Goal: Task Accomplishment & Management: Use online tool/utility

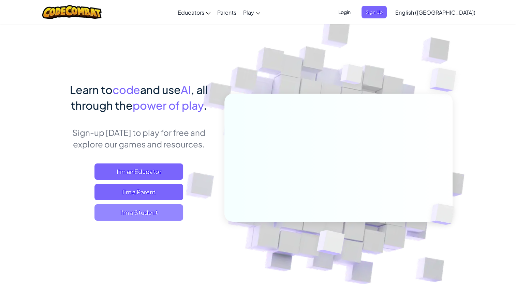
click at [163, 212] on span "I'm a Student" at bounding box center [138, 213] width 89 height 16
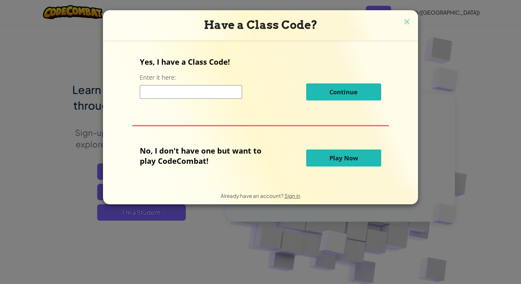
click at [327, 159] on button "Play Now" at bounding box center [343, 158] width 75 height 17
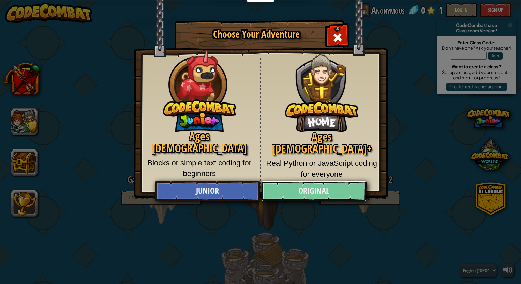
click at [309, 191] on link "Original" at bounding box center [313, 191] width 105 height 20
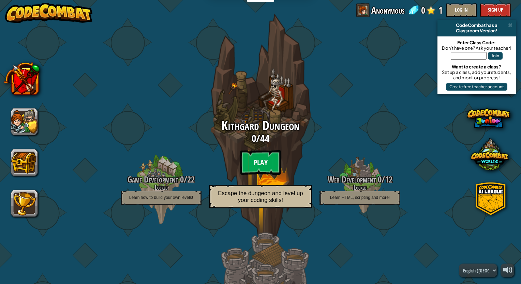
click at [255, 165] on btn "Play" at bounding box center [260, 162] width 41 height 25
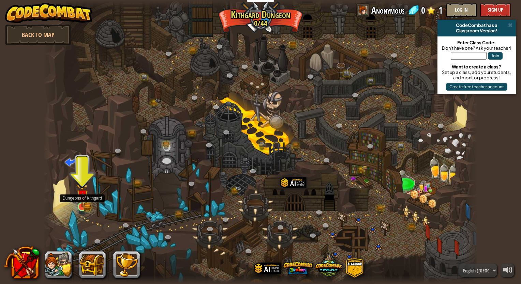
click at [84, 207] on img at bounding box center [82, 195] width 11 height 25
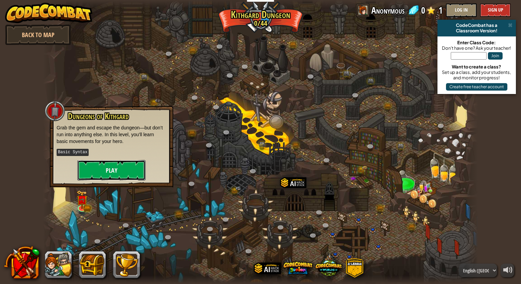
click at [101, 177] on button "Play" at bounding box center [111, 170] width 68 height 20
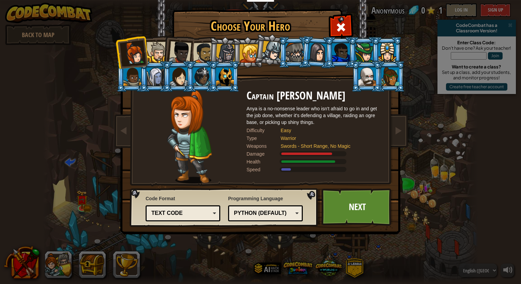
click at [180, 222] on div "Code Format Text code Blocks and code Blocks Blocks (Icons) Text code Blocks - …" at bounding box center [183, 209] width 75 height 30
click at [176, 217] on div "Text code" at bounding box center [180, 214] width 59 height 8
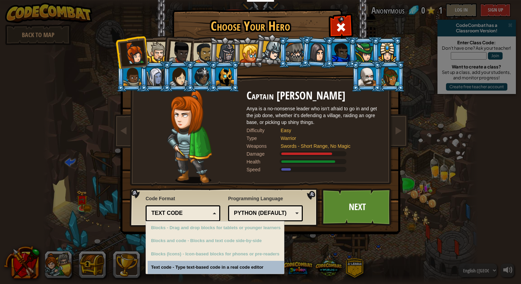
click at [176, 217] on div "Text code" at bounding box center [180, 214] width 59 height 8
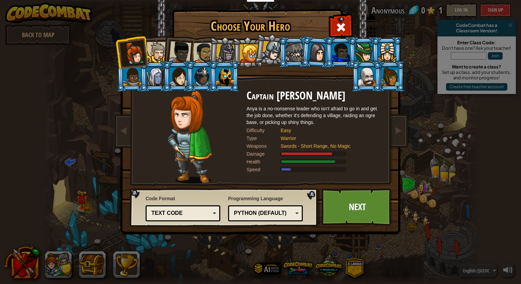
click at [405, 125] on img at bounding box center [261, 112] width 295 height 244
click at [397, 133] on span at bounding box center [398, 131] width 8 height 8
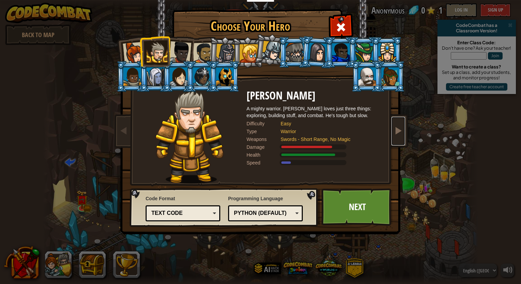
click at [397, 133] on span at bounding box center [398, 131] width 8 height 8
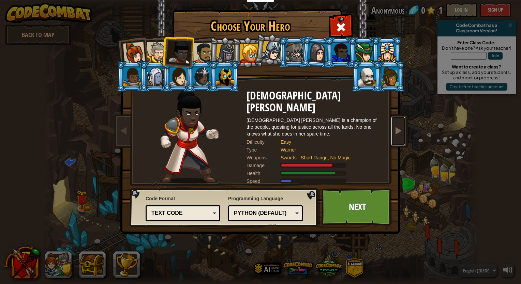
click at [397, 131] on span at bounding box center [398, 131] width 8 height 8
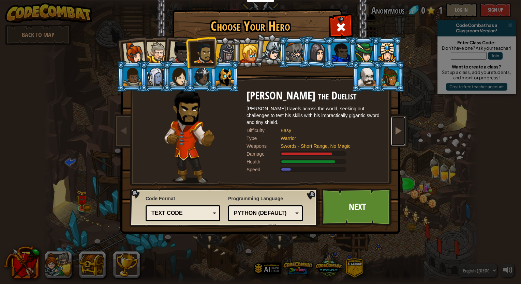
click at [397, 131] on span at bounding box center [398, 131] width 8 height 8
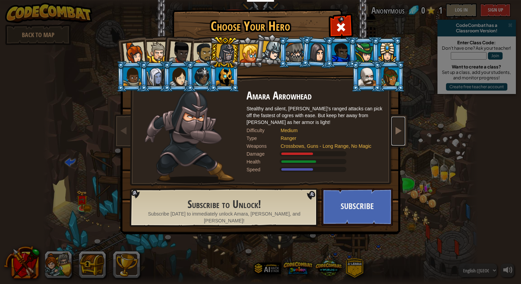
click at [397, 131] on span at bounding box center [398, 131] width 8 height 8
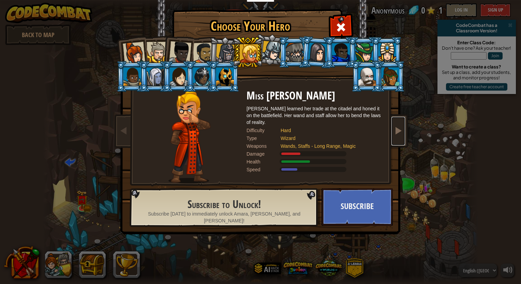
click at [397, 131] on span at bounding box center [398, 131] width 8 height 8
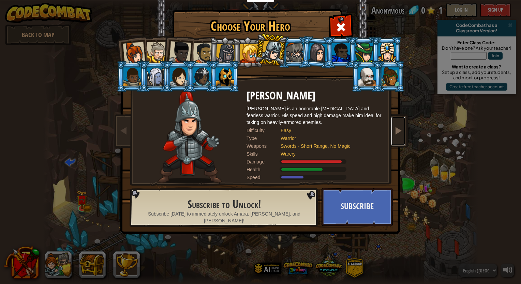
click at [397, 131] on span at bounding box center [398, 131] width 8 height 8
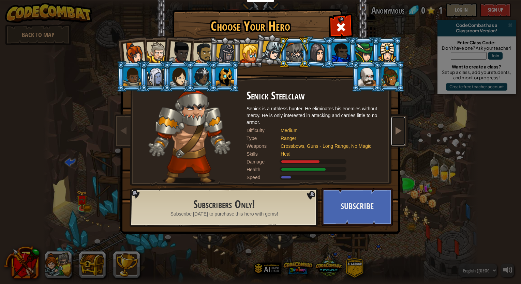
click at [397, 131] on span at bounding box center [398, 131] width 8 height 8
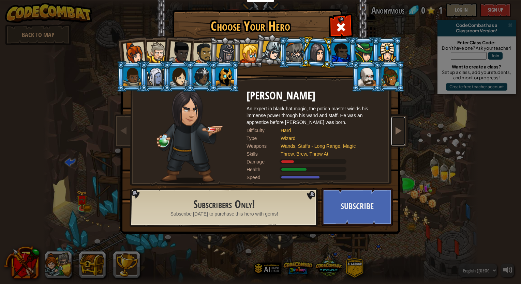
click at [397, 131] on span at bounding box center [398, 131] width 8 height 8
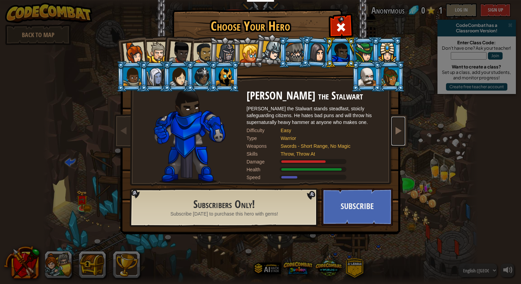
click at [397, 131] on span at bounding box center [398, 131] width 8 height 8
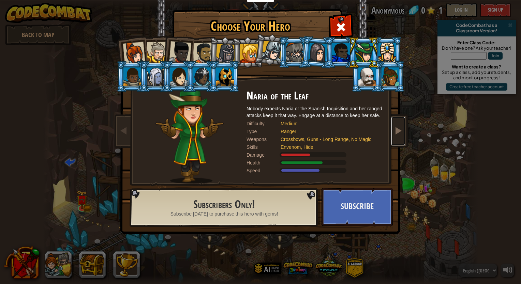
click at [397, 131] on span at bounding box center [398, 131] width 8 height 8
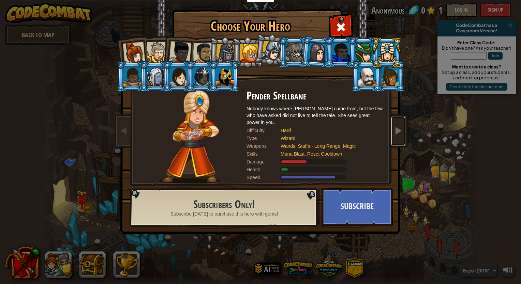
click at [397, 131] on span at bounding box center [398, 131] width 8 height 8
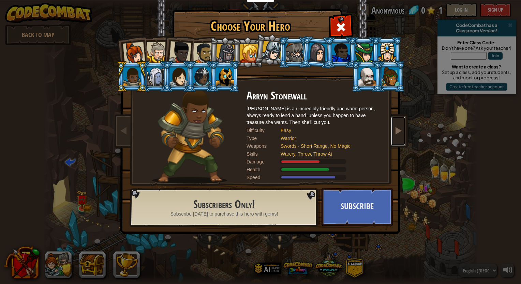
click at [397, 131] on span at bounding box center [398, 131] width 8 height 8
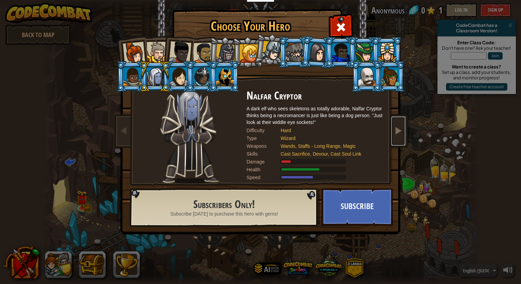
click at [397, 131] on span at bounding box center [398, 131] width 8 height 8
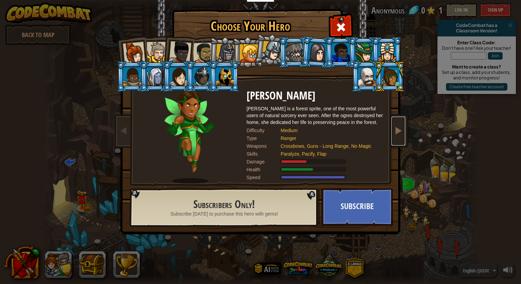
click at [397, 131] on span at bounding box center [398, 131] width 8 height 8
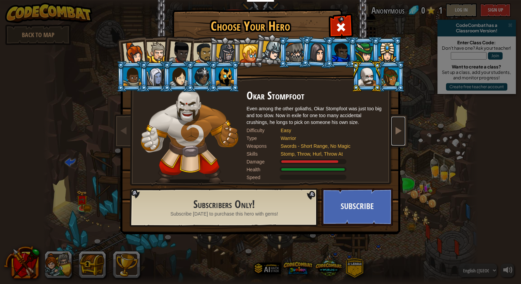
click at [397, 131] on span at bounding box center [398, 131] width 8 height 8
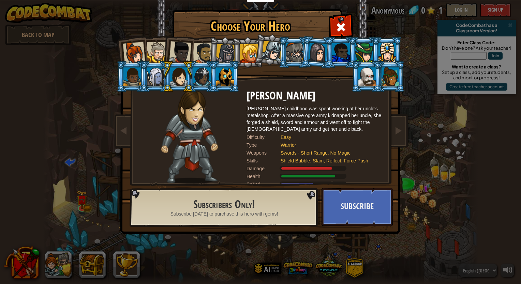
click at [406, 135] on img at bounding box center [261, 112] width 295 height 244
click at [400, 135] on span at bounding box center [398, 131] width 8 height 8
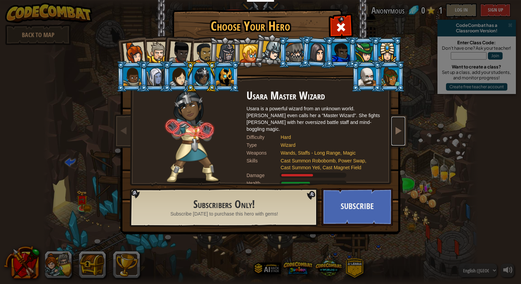
click at [400, 137] on link at bounding box center [398, 131] width 14 height 29
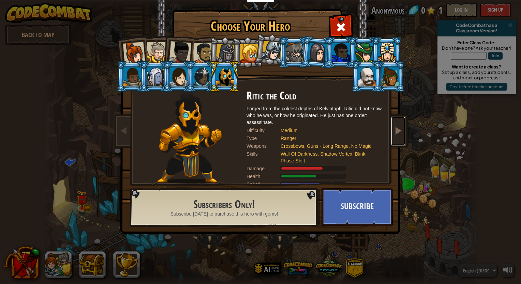
click at [400, 137] on link at bounding box center [398, 131] width 14 height 29
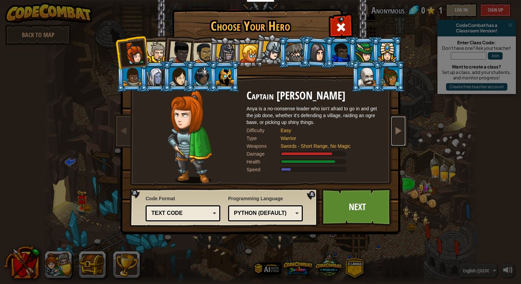
click at [398, 137] on link at bounding box center [398, 131] width 14 height 29
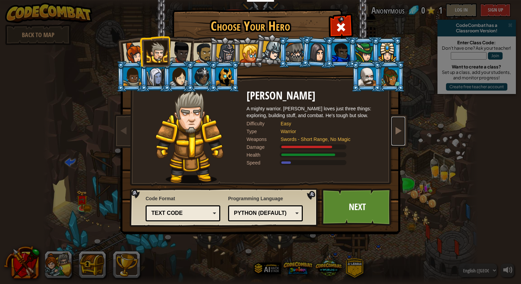
click at [398, 137] on link at bounding box center [398, 131] width 14 height 29
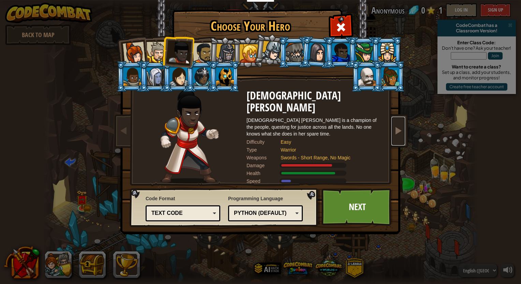
click at [398, 137] on link at bounding box center [398, 131] width 14 height 29
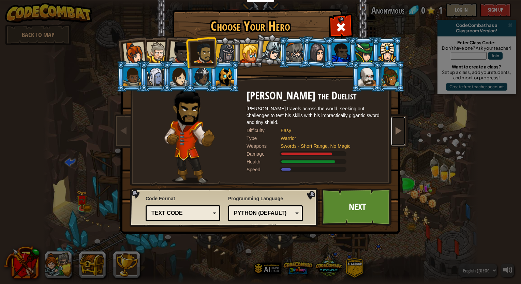
click at [398, 137] on link at bounding box center [398, 131] width 14 height 29
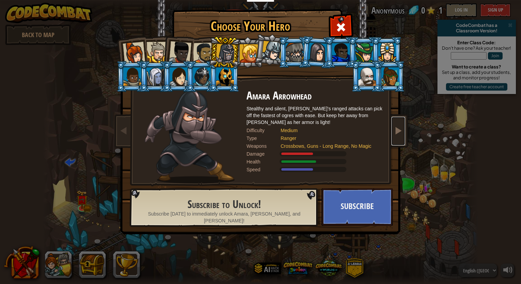
click at [398, 137] on link at bounding box center [398, 131] width 14 height 29
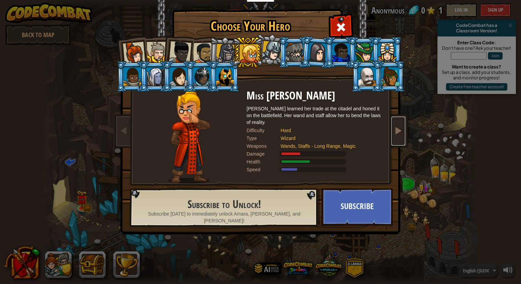
click at [398, 137] on link at bounding box center [398, 131] width 14 height 29
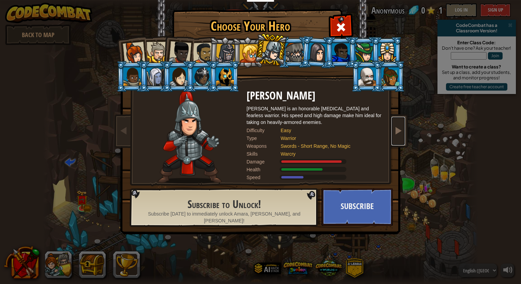
click at [398, 137] on link at bounding box center [398, 131] width 14 height 29
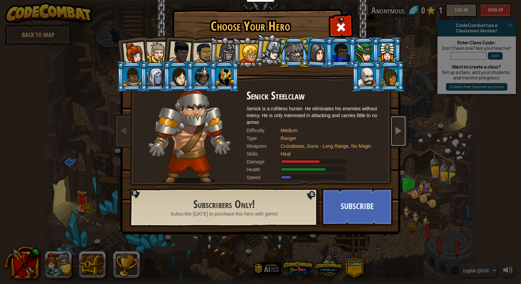
click at [398, 137] on link at bounding box center [398, 131] width 14 height 29
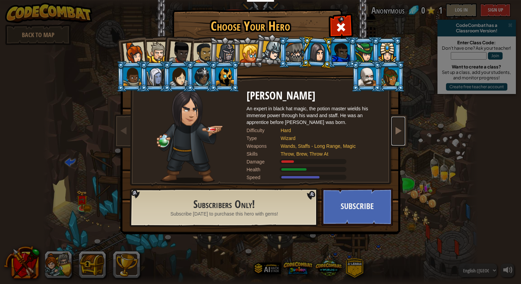
click at [398, 137] on link at bounding box center [398, 131] width 14 height 29
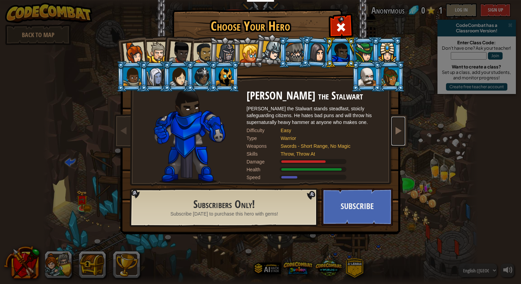
click at [398, 137] on link at bounding box center [398, 131] width 14 height 29
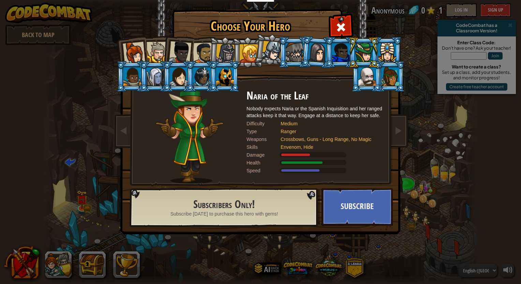
click at [382, 86] on li at bounding box center [366, 76] width 31 height 31
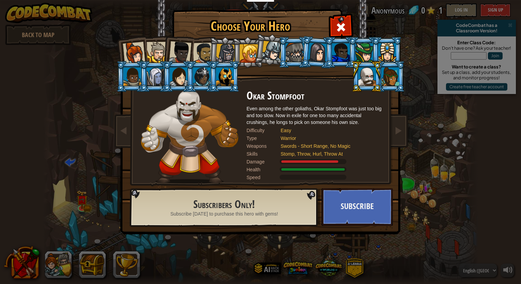
click at [398, 84] on div at bounding box center [391, 77] width 18 height 18
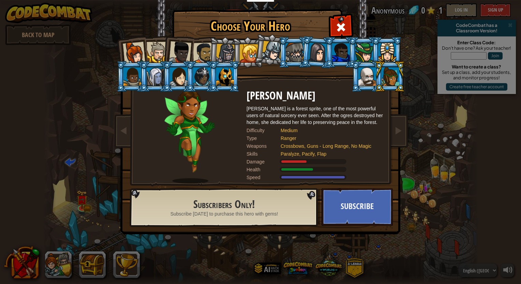
click at [165, 50] on li at bounding box center [177, 50] width 33 height 33
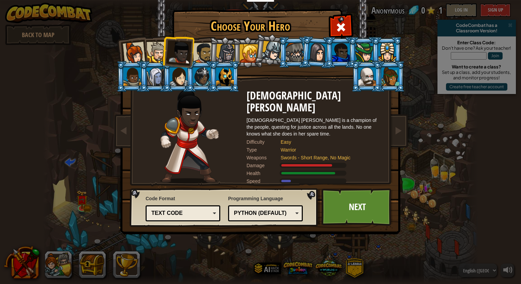
click at [222, 79] on div at bounding box center [225, 77] width 18 height 18
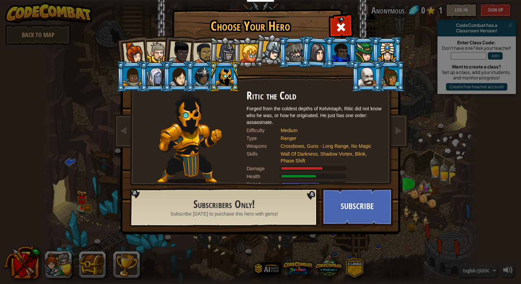
click at [269, 58] on div at bounding box center [272, 51] width 20 height 20
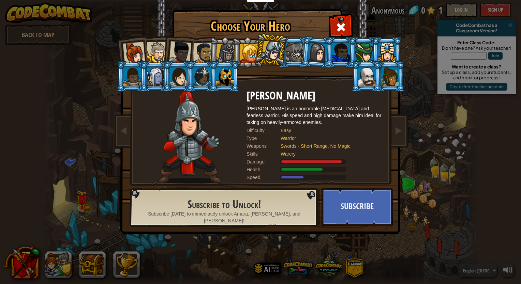
click at [246, 54] on div at bounding box center [249, 53] width 18 height 18
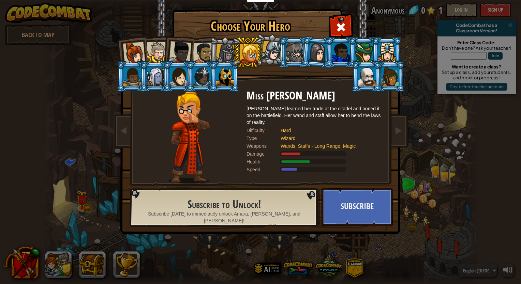
click at [226, 51] on div at bounding box center [225, 53] width 19 height 19
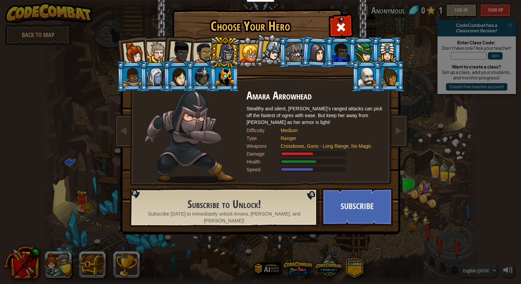
click at [201, 53] on div at bounding box center [203, 53] width 21 height 21
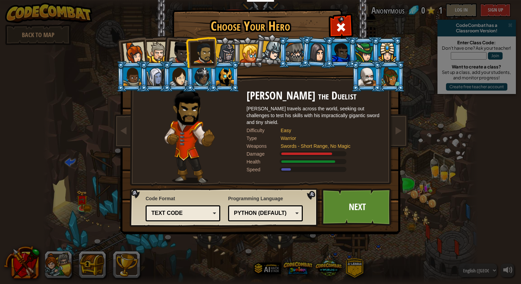
click at [170, 52] on div at bounding box center [180, 52] width 23 height 23
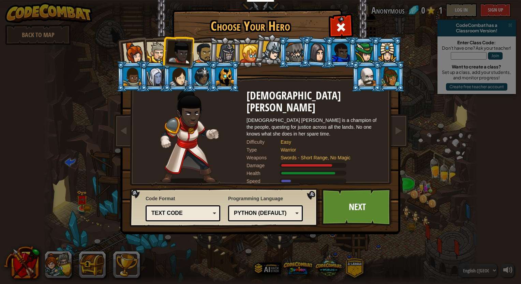
click at [152, 51] on div at bounding box center [157, 52] width 21 height 21
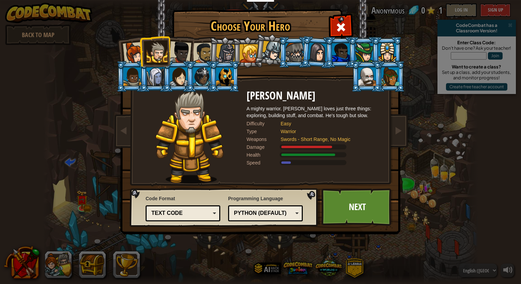
click at [139, 51] on li at bounding box center [154, 51] width 31 height 31
click at [115, 48] on img at bounding box center [261, 112] width 295 height 244
click at [132, 54] on div at bounding box center [134, 53] width 23 height 23
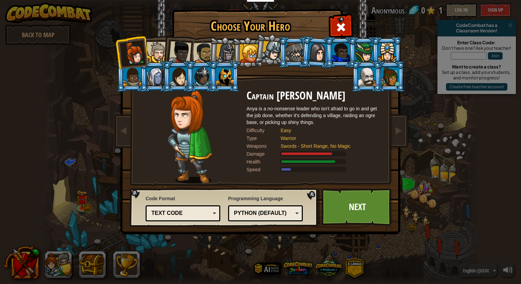
click at [189, 53] on div at bounding box center [180, 52] width 23 height 23
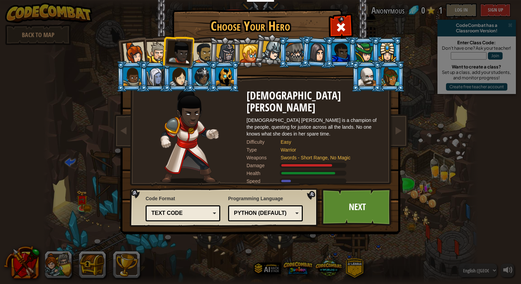
click at [206, 50] on div at bounding box center [203, 53] width 21 height 21
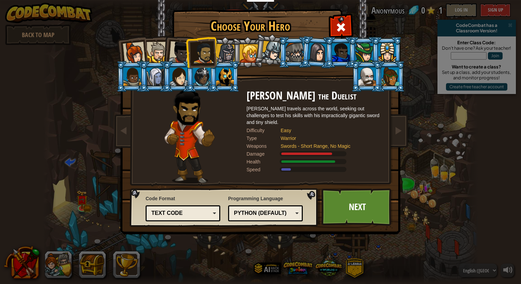
click at [179, 53] on div at bounding box center [180, 52] width 23 height 23
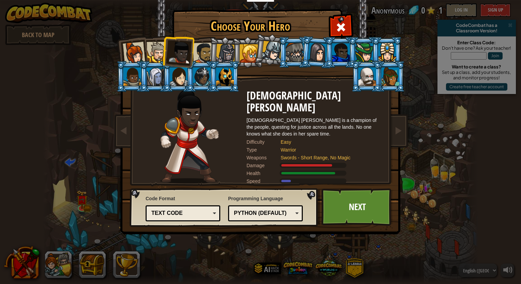
click at [158, 54] on div at bounding box center [157, 52] width 21 height 21
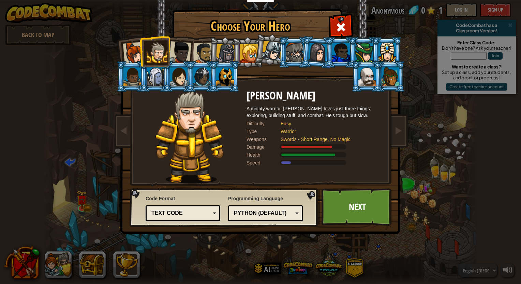
click at [203, 54] on div at bounding box center [203, 53] width 21 height 21
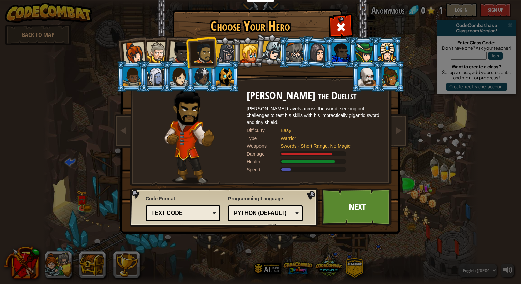
click at [133, 55] on div at bounding box center [134, 53] width 23 height 23
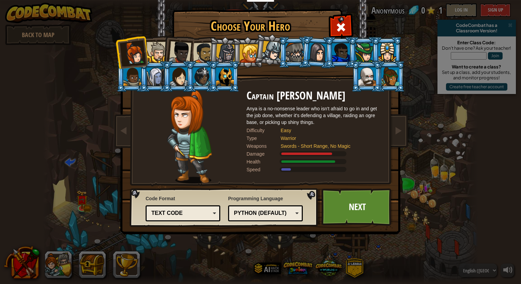
click at [181, 53] on div at bounding box center [180, 52] width 23 height 23
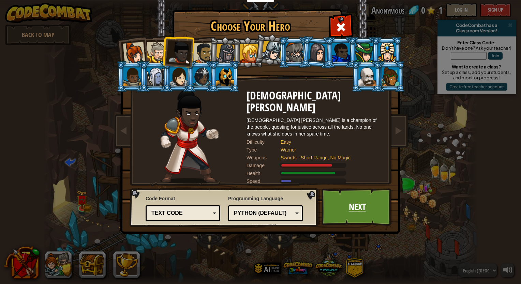
click at [373, 203] on link "Next" at bounding box center [357, 208] width 71 height 38
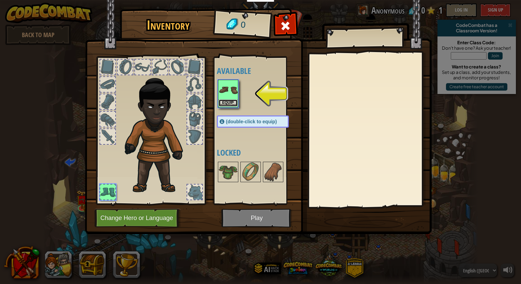
click at [229, 101] on button "Equip" at bounding box center [228, 103] width 19 height 7
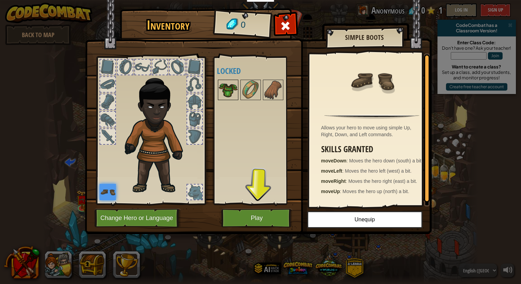
click at [233, 86] on img at bounding box center [228, 89] width 19 height 19
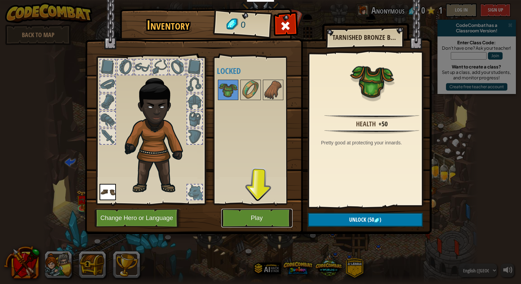
click at [252, 219] on button "Play" at bounding box center [256, 218] width 71 height 19
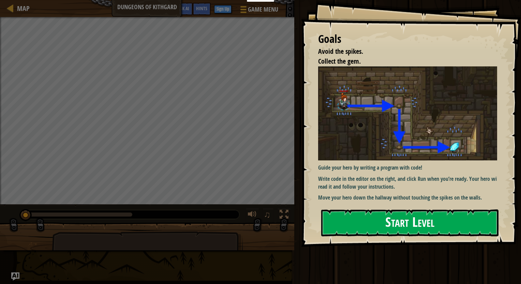
click at [370, 225] on button "Start Level" at bounding box center [409, 223] width 177 height 27
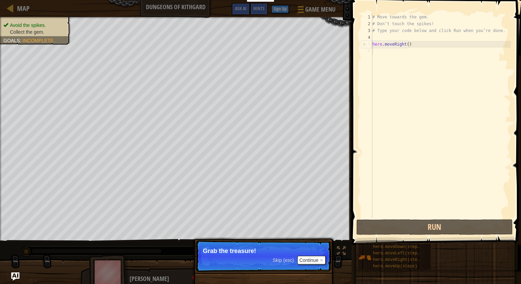
click at [256, 249] on p "Grab the treasure!" at bounding box center [263, 251] width 121 height 7
click at [308, 261] on button "Continue" at bounding box center [311, 260] width 28 height 9
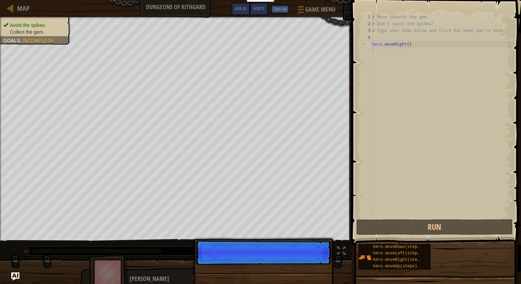
scroll to position [3, 0]
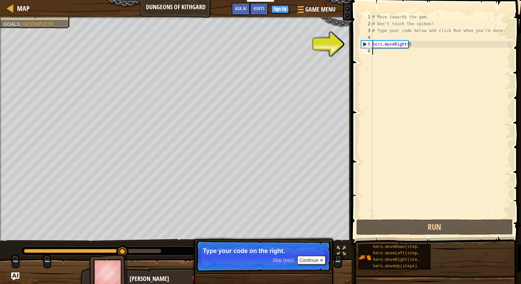
click at [386, 55] on div "# Move towards the gem. # Don’t touch the spikes! # Type your code below and cl…" at bounding box center [441, 123] width 140 height 218
click at [359, 44] on span at bounding box center [437, 112] width 175 height 265
click at [360, 45] on div "1 2 3 4 5 6 # Move towards the gem. # Don’t touch the spikes! # Type your code …" at bounding box center [435, 116] width 151 height 205
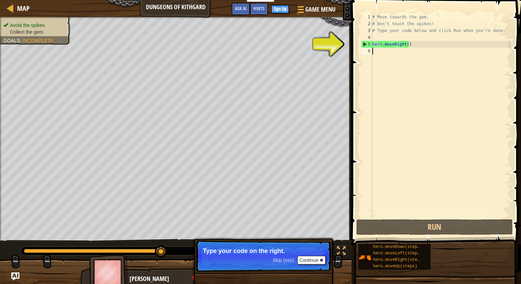
click at [391, 53] on div "# Move towards the gem. # Don’t touch the spikes! # Type your code below and cl…" at bounding box center [441, 123] width 140 height 218
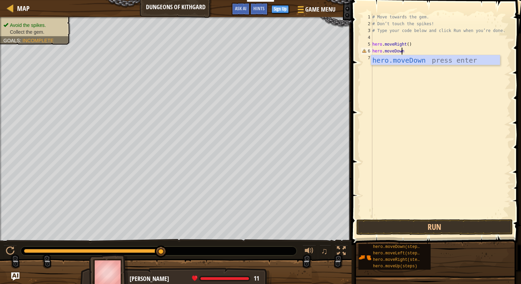
scroll to position [3, 2]
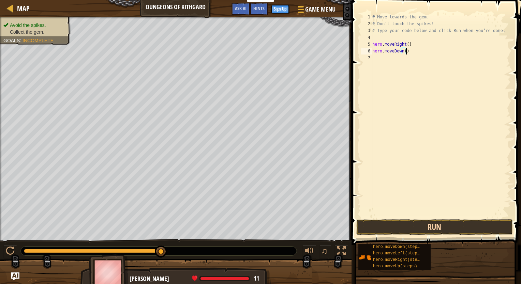
type textarea "hero.moveDown()"
click at [386, 230] on button "Run" at bounding box center [434, 228] width 157 height 16
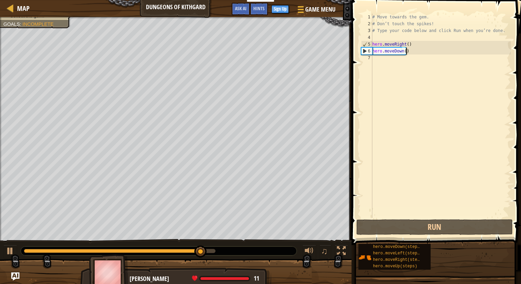
click at [385, 59] on div "# Move towards the gem. # Don’t touch the spikes! # Type your code below and cl…" at bounding box center [441, 123] width 140 height 218
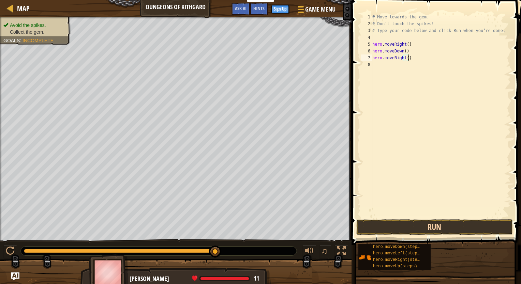
type textarea "hero.moveRight()"
click at [412, 224] on button "Run" at bounding box center [434, 228] width 157 height 16
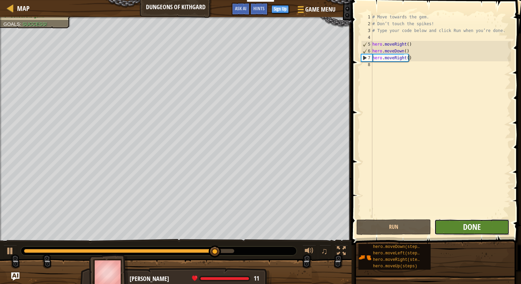
click at [465, 222] on span "Done" at bounding box center [472, 227] width 18 height 11
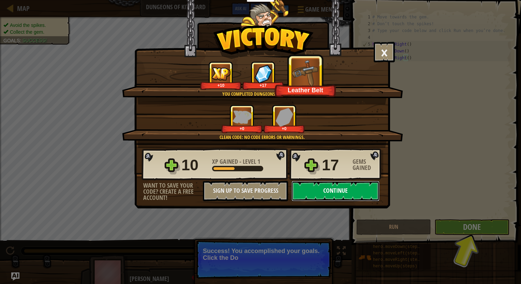
click at [344, 191] on button "Continue" at bounding box center [336, 191] width 88 height 20
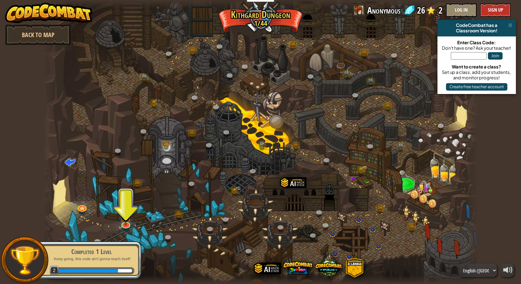
click at [272, 188] on div at bounding box center [260, 142] width 435 height 284
click at [128, 223] on img at bounding box center [125, 211] width 11 height 26
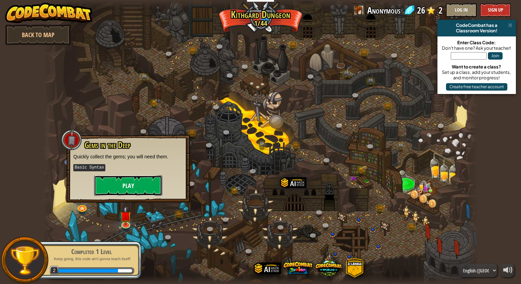
click at [131, 184] on button "Play" at bounding box center [128, 186] width 68 height 20
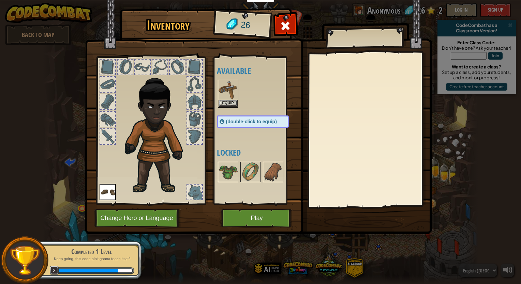
click at [214, 95] on div "Available Equip Equip (double-click to equip) Locked" at bounding box center [256, 131] width 84 height 148
click at [234, 102] on button "Equip" at bounding box center [228, 103] width 19 height 7
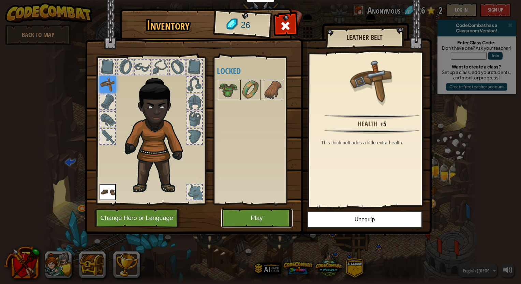
click at [253, 217] on button "Play" at bounding box center [256, 218] width 71 height 19
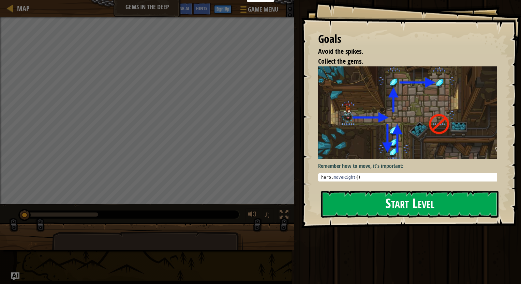
click at [369, 207] on button "Start Level" at bounding box center [409, 204] width 177 height 27
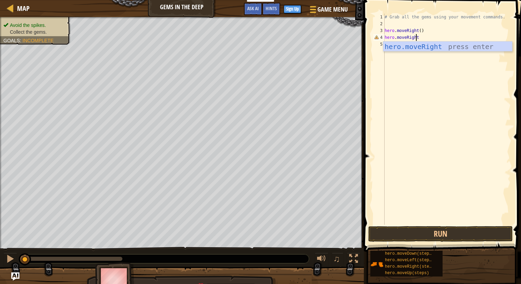
scroll to position [3, 2]
type textarea "hero.moveRight()"
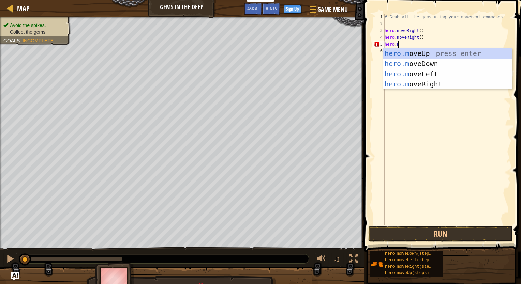
scroll to position [3, 1]
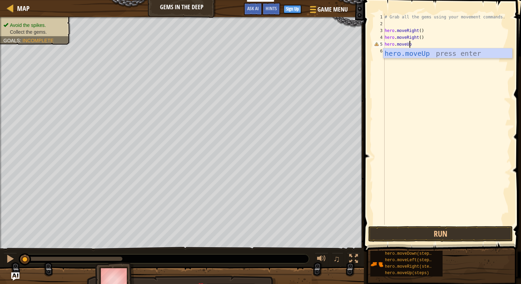
type textarea "hero.moveUp()"
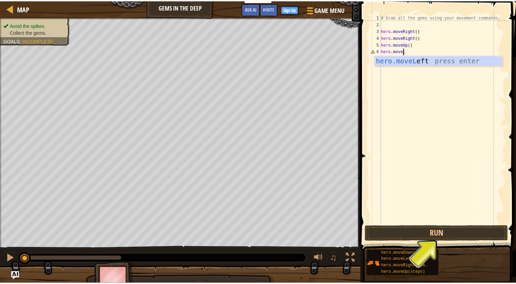
scroll to position [3, 2]
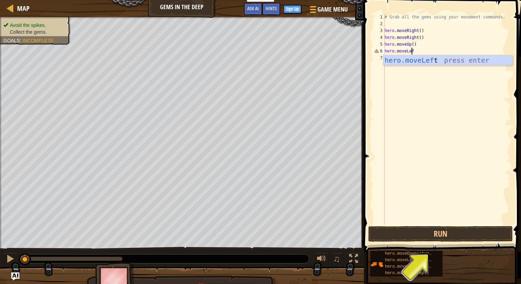
type textarea "hero.moveLeft"
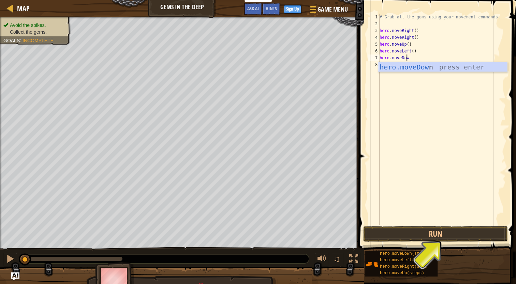
type textarea "hero.moveDown"
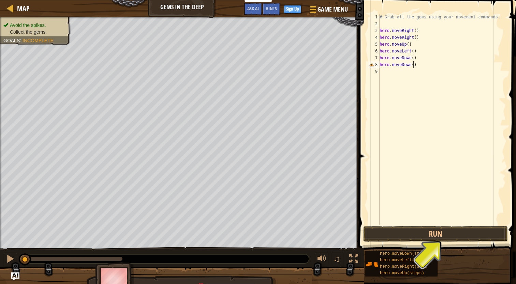
scroll to position [3, 2]
type textarea "hero.moveDown()"
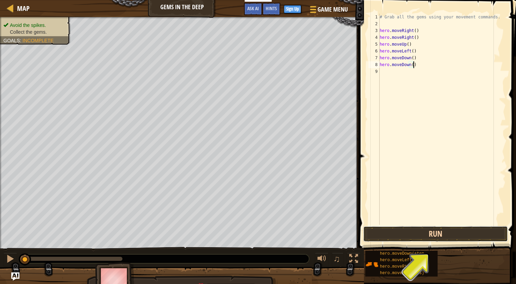
click at [412, 233] on button "Run" at bounding box center [435, 234] width 145 height 16
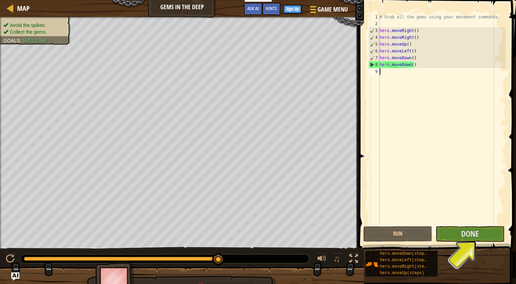
click at [389, 73] on div "# Grab all the gems using your movement commands. hero . moveRight ( ) hero . m…" at bounding box center [442, 126] width 128 height 225
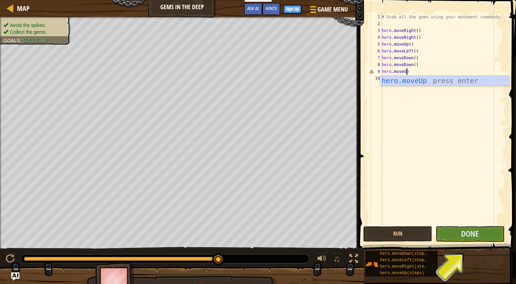
scroll to position [3, 1]
type textarea "hero.moveUp()"
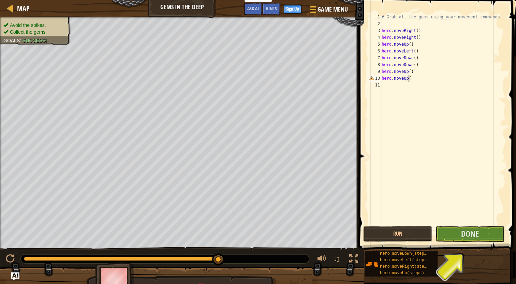
scroll to position [3, 2]
type textarea "hero.moveUp()"
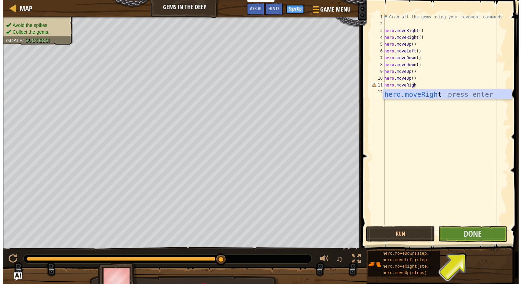
scroll to position [3, 2]
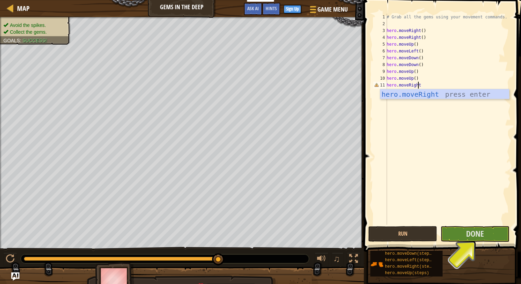
type textarea "hero.moveRight()"
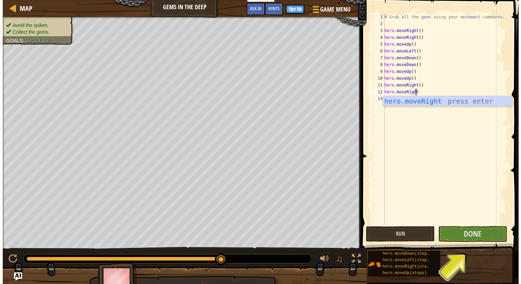
scroll to position [3, 2]
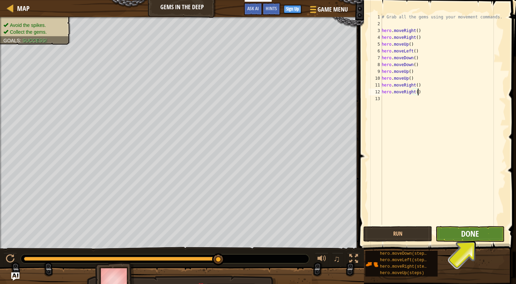
type textarea "hero.moveRight()"
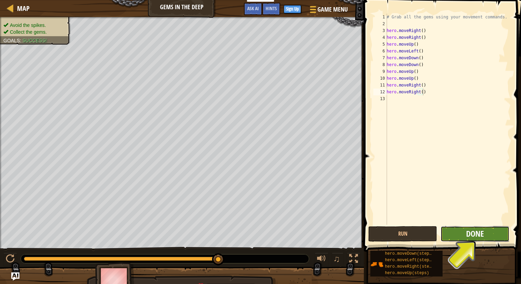
click at [473, 232] on span "Done" at bounding box center [475, 233] width 18 height 11
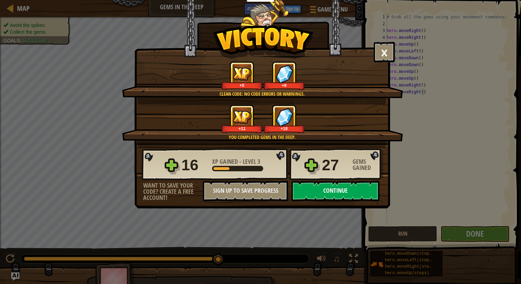
click at [313, 185] on button "Continue" at bounding box center [336, 191] width 88 height 20
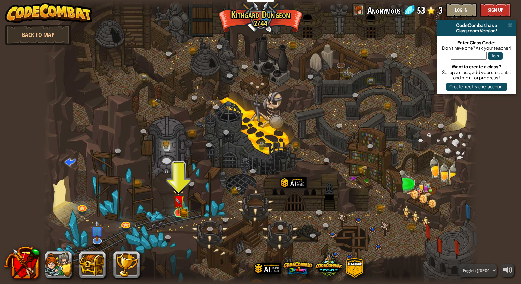
click at [184, 203] on img at bounding box center [178, 201] width 11 height 25
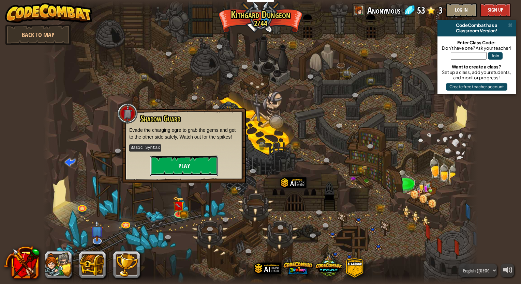
click at [176, 165] on button "Play" at bounding box center [184, 166] width 68 height 20
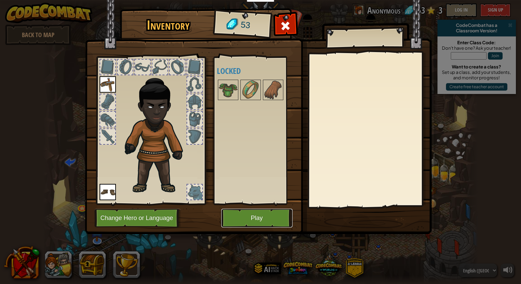
click at [248, 217] on button "Play" at bounding box center [256, 218] width 71 height 19
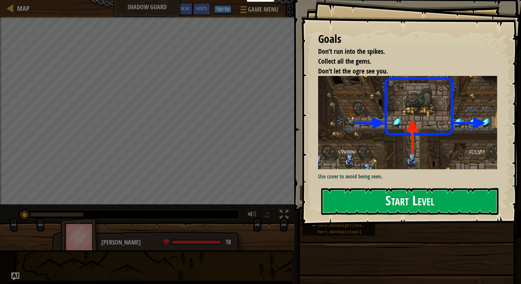
click at [396, 201] on button "Start Level" at bounding box center [409, 201] width 177 height 27
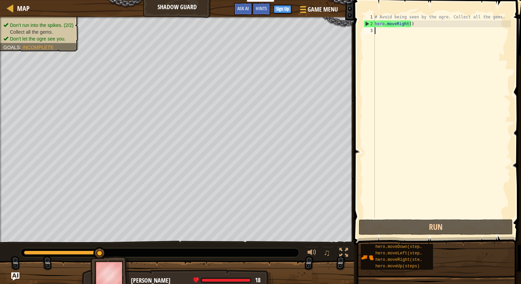
click at [366, 24] on div "2" at bounding box center [369, 23] width 11 height 7
click at [367, 25] on div "2" at bounding box center [369, 23] width 11 height 7
type textarea "hero.moveRight()"
click at [381, 33] on div "# Avoid being seen by the ogre. Collect all the gems. hero . moveRight ( )" at bounding box center [441, 123] width 137 height 218
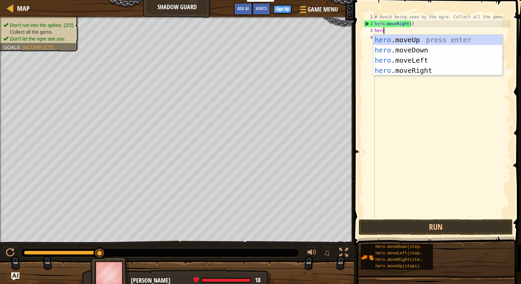
scroll to position [3, 0]
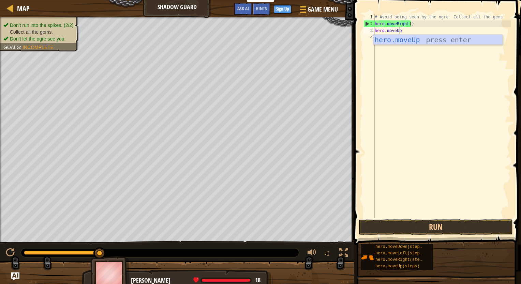
type textarea "hero.moveUp()"
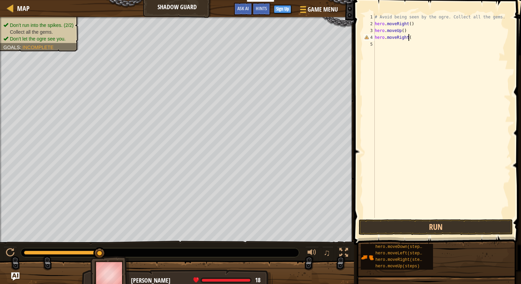
scroll to position [3, 2]
type textarea "hero.moveRight()"
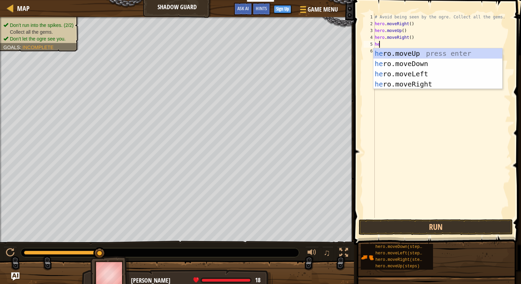
type textarea "her"
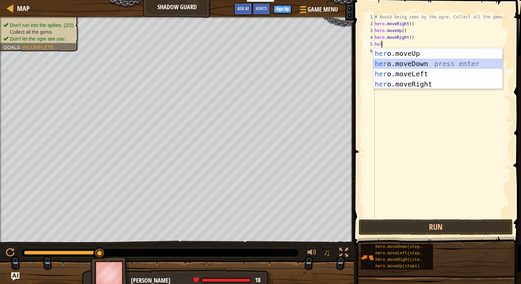
click at [400, 66] on div "her o.moveUp press enter her o.moveDown press enter her o.moveLeft press enter …" at bounding box center [437, 78] width 129 height 61
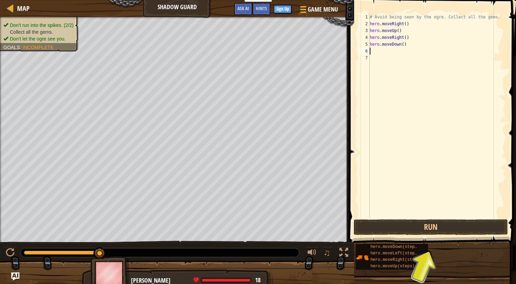
type textarea "h"
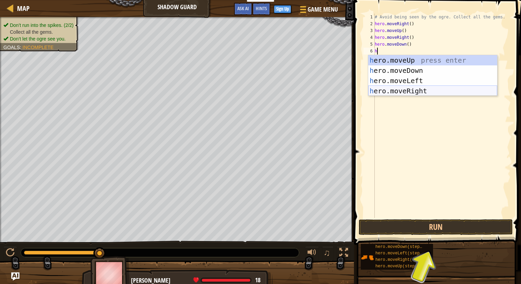
click at [415, 88] on div "h ero.moveUp press enter h ero.moveDown press enter h ero.moveLeft press enter …" at bounding box center [432, 85] width 129 height 61
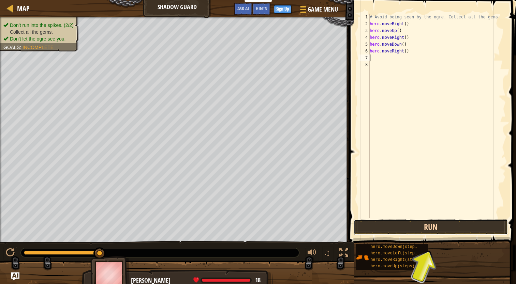
click at [405, 229] on button "Run" at bounding box center [431, 228] width 154 height 16
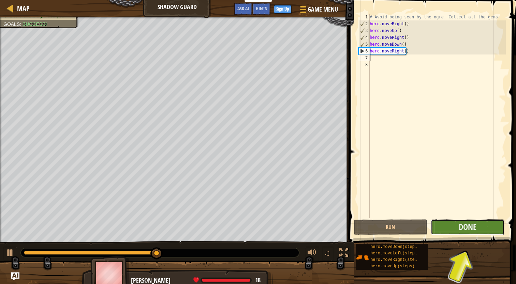
click at [484, 233] on button "Done" at bounding box center [468, 228] width 74 height 16
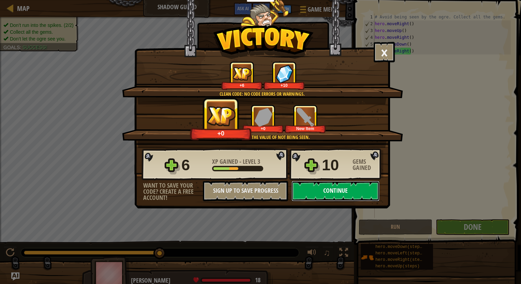
click at [326, 193] on button "Continue" at bounding box center [336, 191] width 88 height 20
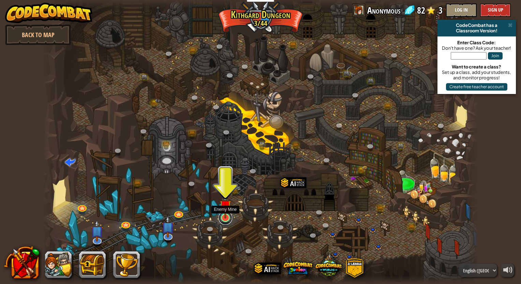
click at [225, 220] on link at bounding box center [226, 218] width 14 height 14
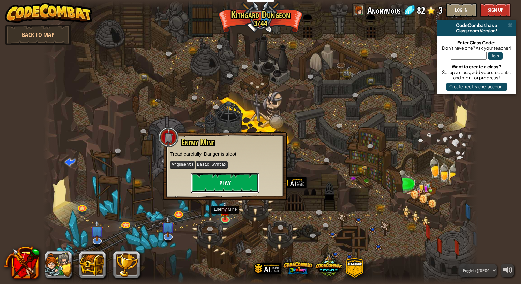
click at [222, 185] on button "Play" at bounding box center [225, 183] width 68 height 20
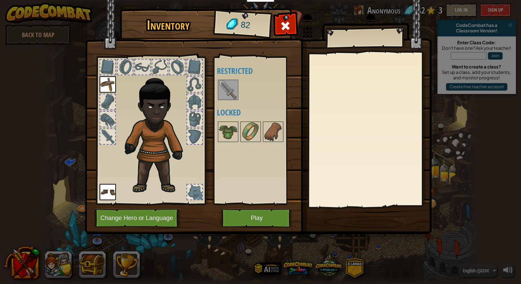
click at [226, 84] on img at bounding box center [228, 89] width 19 height 19
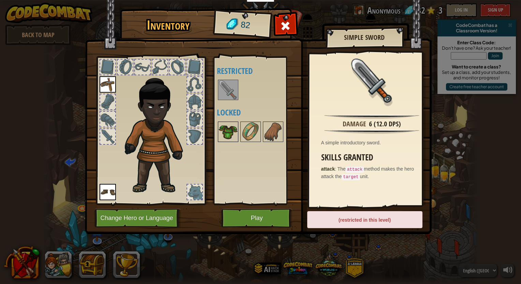
click at [225, 134] on img at bounding box center [228, 131] width 19 height 19
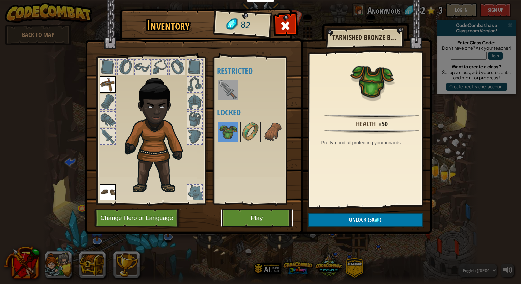
click at [249, 220] on button "Play" at bounding box center [256, 218] width 71 height 19
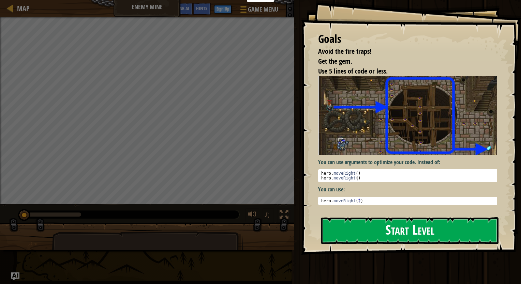
click at [341, 229] on button "Start Level" at bounding box center [409, 231] width 177 height 27
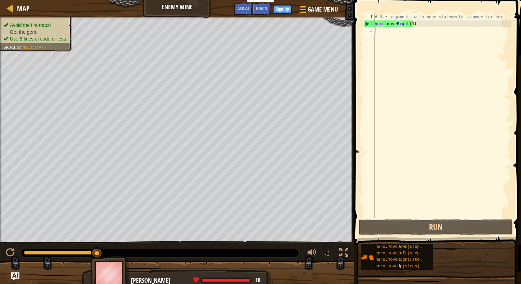
type textarea "r"
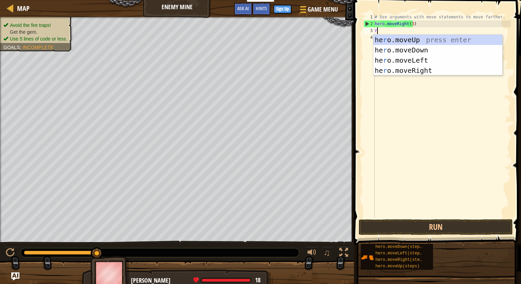
scroll to position [3, 0]
click at [431, 39] on div "he r o.moveUp press enter he r o.moveDown press enter he r o.moveLeft press ent…" at bounding box center [437, 65] width 129 height 61
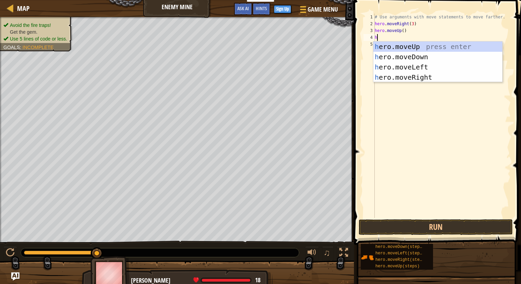
type textarea "her"
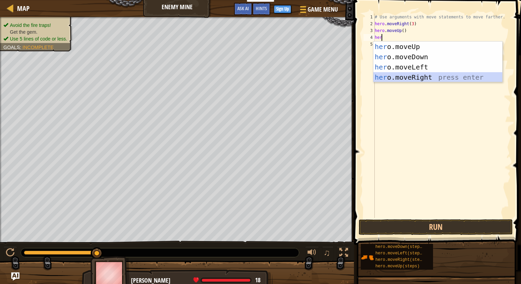
click at [420, 77] on div "her o.moveUp press enter her o.moveDown press enter her o.moveLeft press enter …" at bounding box center [437, 72] width 129 height 61
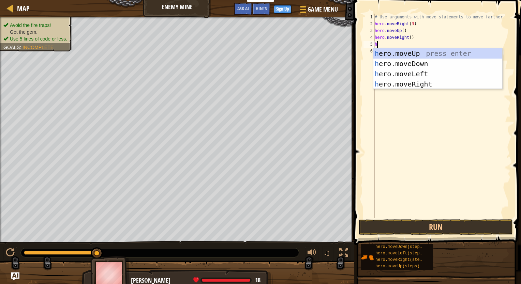
type textarea "her"
click at [419, 64] on div "her o.moveUp press enter her o.moveDown press enter her o.moveLeft press enter …" at bounding box center [437, 78] width 129 height 61
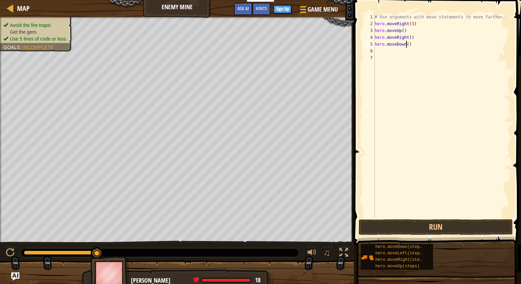
click at [406, 43] on div "# Use arguments with move statements to move farther. hero . moveRight ( 3 ) he…" at bounding box center [441, 123] width 137 height 218
type textarea "hero.moveDown(3)"
click at [400, 57] on div "# Use arguments with move statements to move farther. hero . moveRight ( 3 ) he…" at bounding box center [441, 123] width 137 height 218
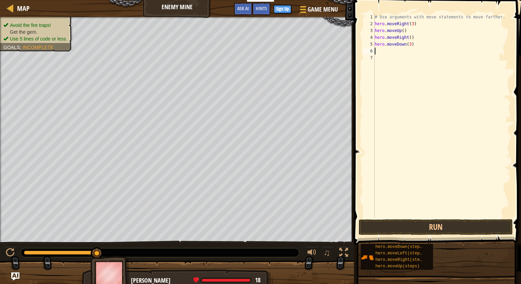
click at [390, 50] on div "# Use arguments with move statements to move farther. hero . moveRight ( 3 ) he…" at bounding box center [441, 123] width 137 height 218
type textarea "h"
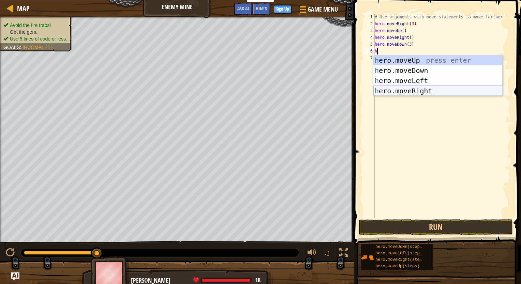
click at [395, 89] on div "h ero.moveUp press enter h ero.moveDown press enter h ero.moveLeft press enter …" at bounding box center [437, 85] width 129 height 61
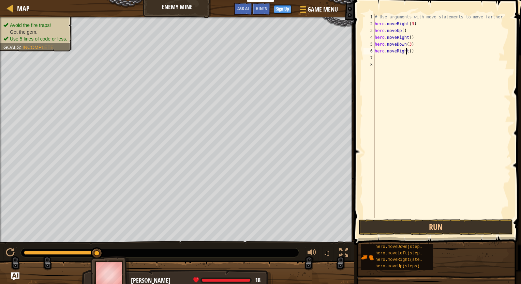
click at [406, 51] on div "# Use arguments with move statements to move farther. hero . moveRight ( 3 ) he…" at bounding box center [441, 123] width 137 height 218
click at [409, 50] on div "# Use arguments with move statements to move farther. hero . moveRight ( 3 ) he…" at bounding box center [441, 123] width 137 height 218
type textarea "hero.moveRight(2)"
click at [388, 224] on button "Run" at bounding box center [436, 228] width 154 height 16
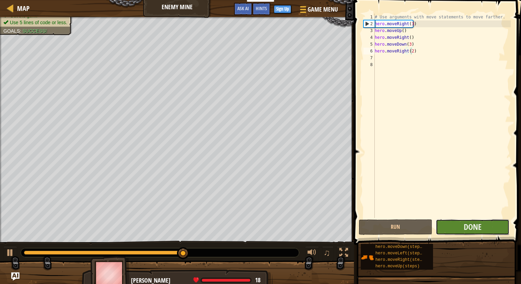
click at [460, 224] on button "Done" at bounding box center [473, 228] width 74 height 16
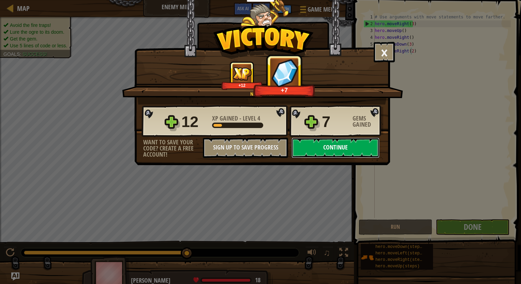
click at [316, 149] on button "Continue" at bounding box center [336, 148] width 88 height 20
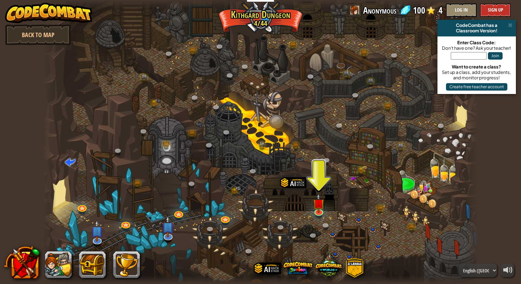
click at [314, 217] on div at bounding box center [260, 142] width 435 height 284
click at [321, 212] on link at bounding box center [319, 211] width 14 height 14
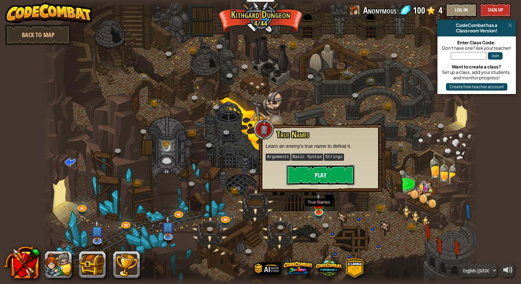
click at [324, 173] on button "Play" at bounding box center [320, 175] width 68 height 20
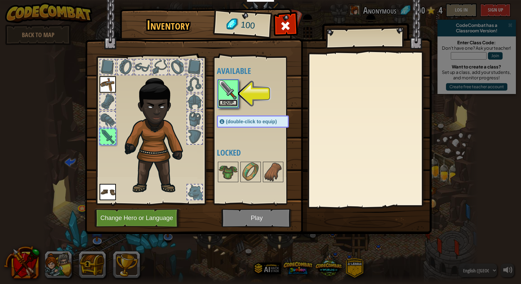
click at [225, 102] on button "Equip" at bounding box center [228, 103] width 19 height 7
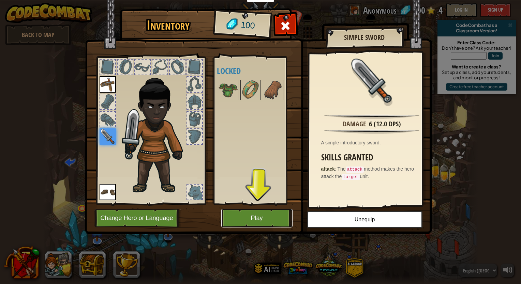
click at [258, 222] on button "Play" at bounding box center [256, 218] width 71 height 19
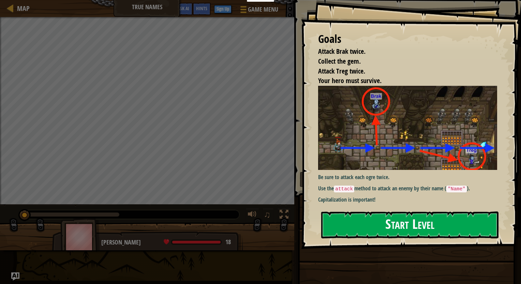
click at [353, 223] on button "Start Level" at bounding box center [409, 225] width 177 height 27
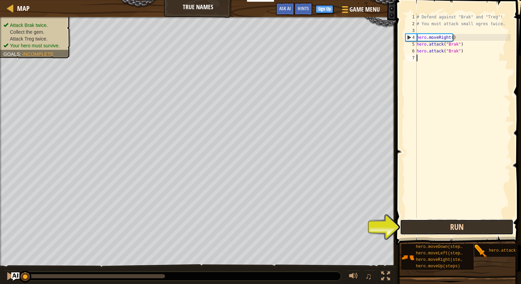
click at [416, 228] on button "Run" at bounding box center [457, 228] width 114 height 16
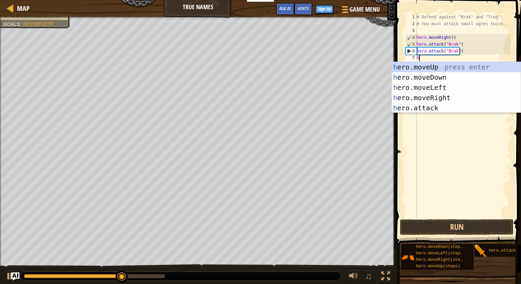
scroll to position [3, 0]
type textarea "her"
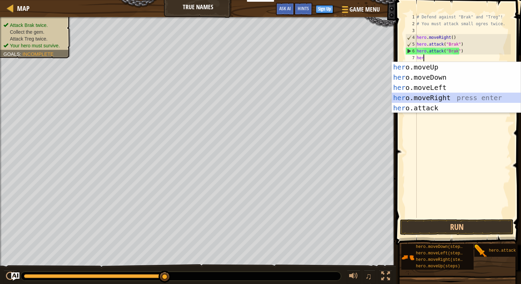
click at [438, 95] on div "her o.moveUp press enter her o.moveDown press enter her o.moveLeft press enter …" at bounding box center [456, 98] width 129 height 72
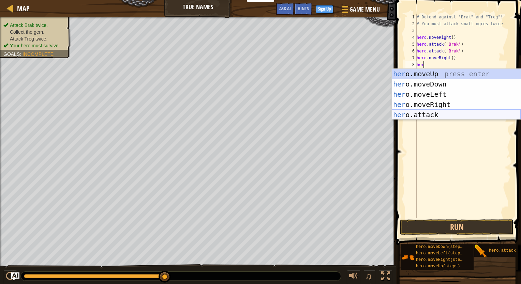
click at [431, 115] on div "her o.moveUp press enter her o.moveDown press enter her o.moveLeft press enter …" at bounding box center [456, 105] width 129 height 72
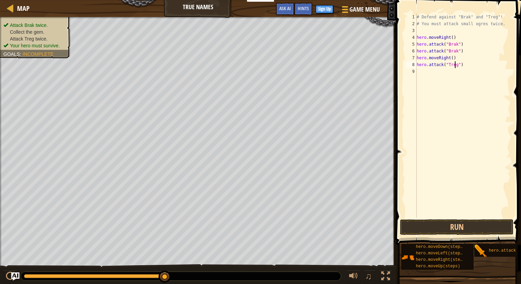
scroll to position [3, 3]
type textarea "hero.attack("Treg")"
click at [438, 236] on span at bounding box center [459, 112] width 131 height 265
drag, startPoint x: 438, startPoint y: 236, endPoint x: 436, endPoint y: 230, distance: 5.6
click at [436, 230] on div "hero.attack("Treg") 1 2 3 4 5 6 7 8 9 # Defend against "Brak" and "Treg"! # You…" at bounding box center [457, 135] width 127 height 265
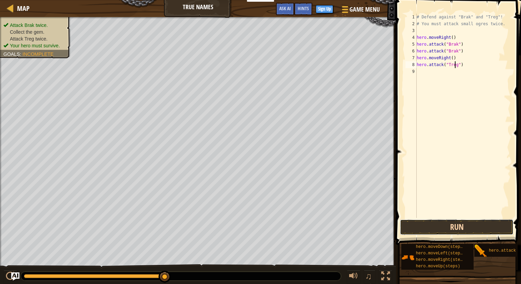
click at [435, 229] on button "Run" at bounding box center [457, 228] width 114 height 16
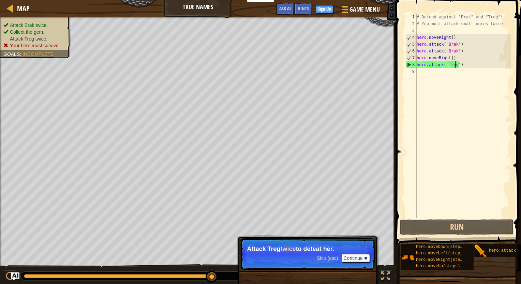
click at [458, 71] on div "# Defend against "Brak" and "Treg"! # You must attack small ogres twice. hero .…" at bounding box center [462, 123] width 95 height 218
click at [460, 68] on div "# Defend against "Brak" and "Treg"! # You must attack small ogres twice. hero .…" at bounding box center [462, 123] width 95 height 218
click at [459, 67] on div "# Defend against "Brak" and "Treg"! # You must attack small ogres twice. hero .…" at bounding box center [462, 123] width 95 height 218
click at [458, 67] on div "# Defend against "Brak" and "Treg"! # You must attack small ogres twice. hero .…" at bounding box center [462, 123] width 95 height 218
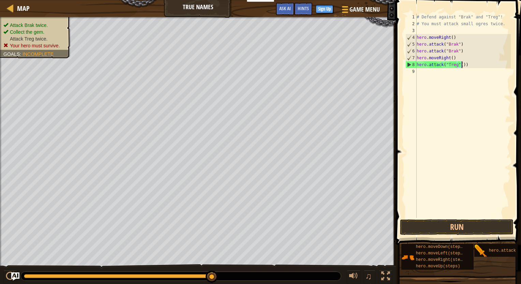
scroll to position [3, 3]
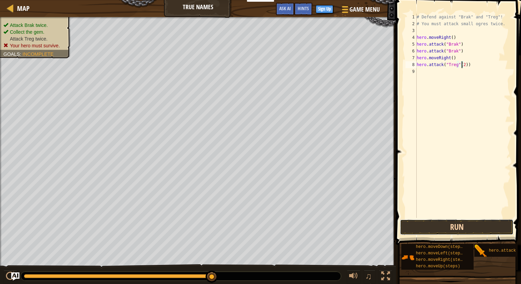
click at [473, 233] on button "Run" at bounding box center [457, 228] width 114 height 16
click at [476, 225] on button "Run" at bounding box center [457, 228] width 114 height 16
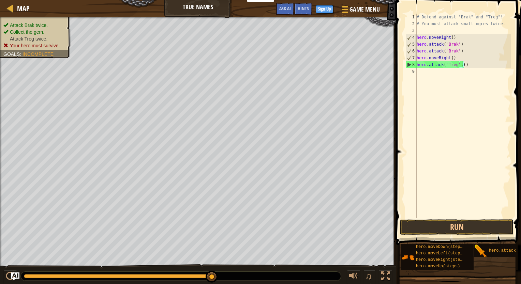
scroll to position [3, 3]
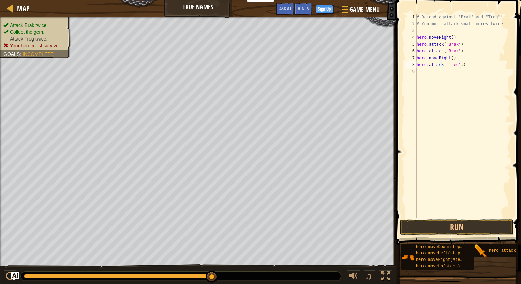
click at [516, 0] on html "Educators Create Free Account School & District Solutions Teacher Toolkit Previ…" at bounding box center [260, 0] width 521 height 0
click at [466, 68] on div "# Defend against "Brak" and "Treg"! # You must attack small ogres twice. hero .…" at bounding box center [462, 123] width 95 height 218
type textarea "hero.attack("Treg",)(2)"
click at [445, 223] on button "Run" at bounding box center [457, 228] width 114 height 16
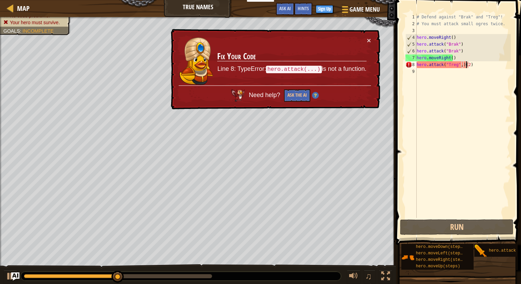
click at [479, 69] on div "# Defend against "Brak" and "Treg"! # You must attack small ogres twice. hero .…" at bounding box center [462, 123] width 95 height 218
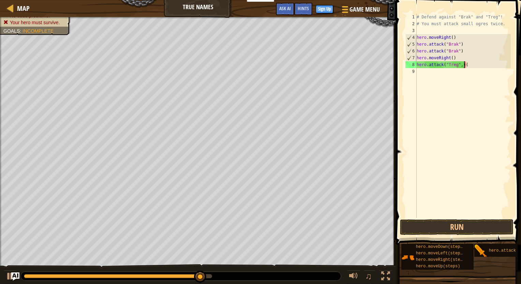
type textarea "hero.attack("Treg",)"
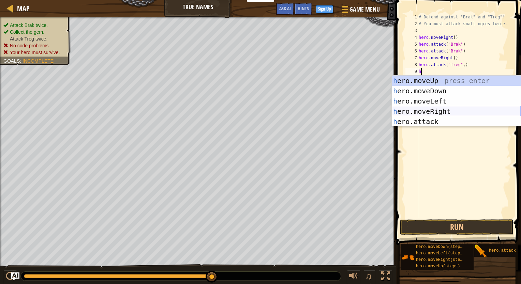
click at [451, 118] on div "h ero.moveUp press enter h ero.moveDown press enter h ero.moveLeft press enter …" at bounding box center [456, 112] width 129 height 72
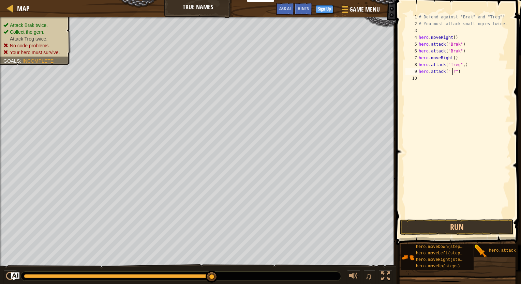
scroll to position [3, 3]
type textarea "hero.attack("Treg")"
click at [420, 229] on button "Run" at bounding box center [457, 228] width 114 height 16
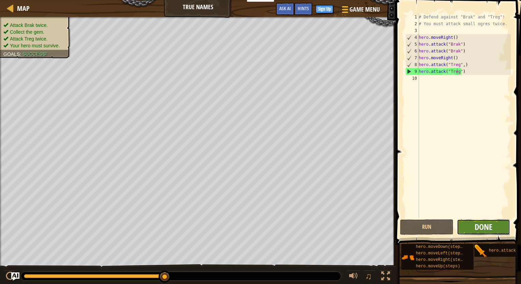
click at [486, 228] on span "Done" at bounding box center [484, 227] width 18 height 11
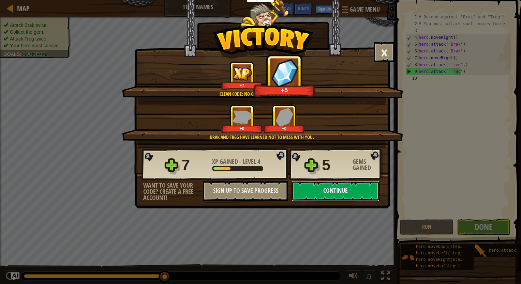
click at [308, 189] on button "Continue" at bounding box center [336, 191] width 88 height 20
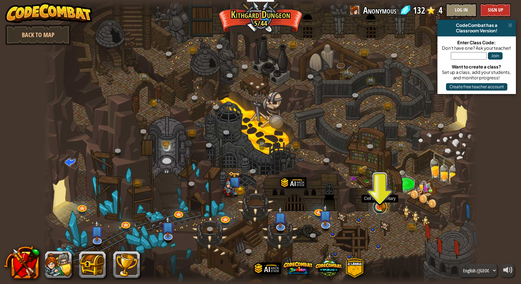
click at [376, 211] on link at bounding box center [380, 208] width 14 height 14
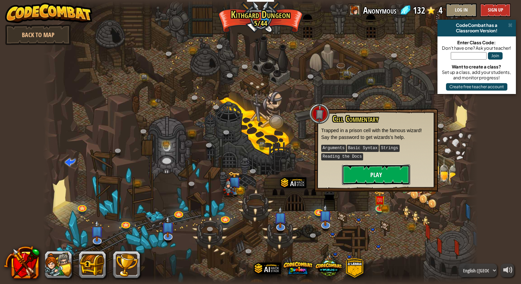
click at [367, 175] on button "Play" at bounding box center [376, 175] width 68 height 20
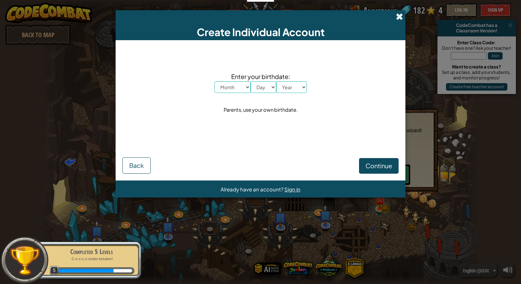
click at [396, 14] on span at bounding box center [399, 16] width 7 height 7
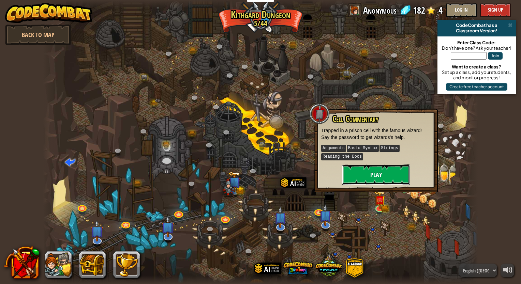
click at [381, 167] on button "Play" at bounding box center [376, 175] width 68 height 20
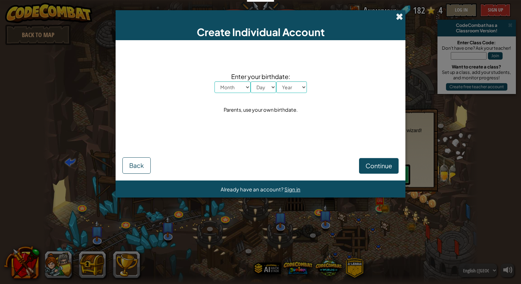
click at [402, 16] on span at bounding box center [399, 16] width 7 height 7
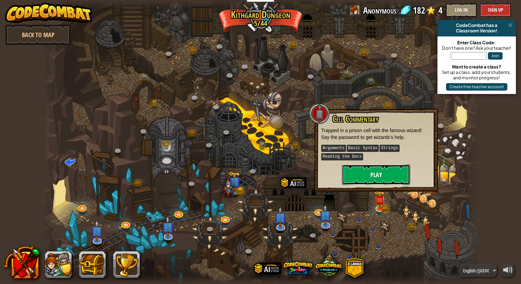
click at [374, 172] on button "Play" at bounding box center [376, 175] width 68 height 20
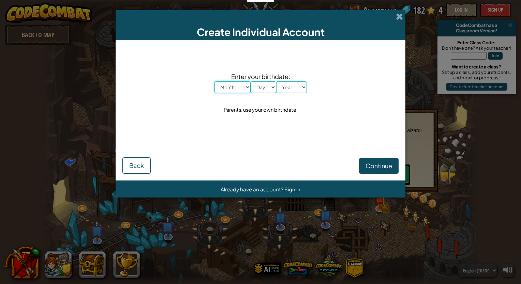
click at [240, 88] on select "Month January February March April May June July August September October Novem…" at bounding box center [232, 87] width 36 height 12
select select "4"
click at [214, 81] on select "Month January February March April May June July August September October Novem…" at bounding box center [232, 87] width 36 height 12
click at [264, 83] on select "Day 1 2 3 4 5 6 7 8 9 10 11 12 13 14 15 16 17 18 19 20 21 22 23 24 25 26 27 28 …" at bounding box center [264, 87] width 26 height 12
select select "2"
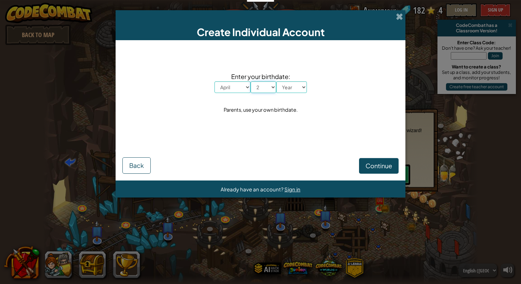
click at [251, 81] on select "Day 1 2 3 4 5 6 7 8 9 10 11 12 13 14 15 16 17 18 19 20 21 22 23 24 25 26 27 28 …" at bounding box center [264, 87] width 26 height 12
click at [293, 88] on select "Year [DATE] 2024 2023 2022 2021 2020 2019 2018 2017 2016 2015 2014 2013 2012 20…" at bounding box center [291, 87] width 31 height 12
click at [276, 81] on select "Year [DATE] 2024 2023 2022 2021 2020 2019 2018 2017 2016 2015 2014 2013 2012 20…" at bounding box center [291, 87] width 31 height 12
click at [296, 87] on select "Year [DATE] 2024 2023 2022 2021 2020 2019 2018 2017 2016 2015 2014 2013 2012 20…" at bounding box center [291, 87] width 31 height 12
select select "2009"
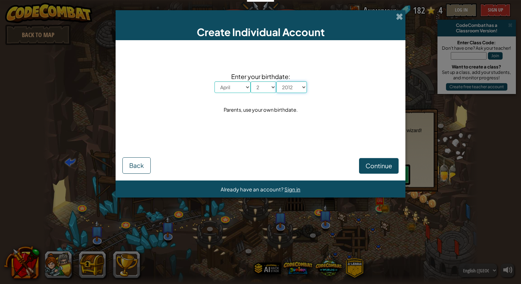
click at [276, 81] on select "Year [DATE] 2024 2023 2022 2021 2020 2019 2018 2017 2016 2015 2014 2013 2012 20…" at bounding box center [291, 87] width 31 height 12
click at [375, 171] on button "Continue" at bounding box center [379, 166] width 40 height 16
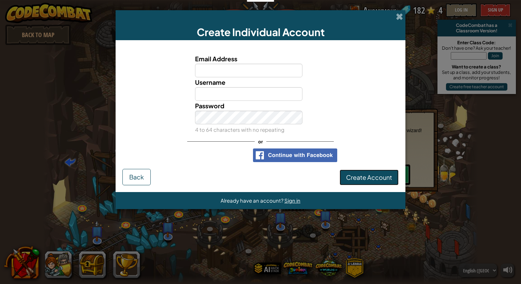
click at [375, 171] on button "Create Account" at bounding box center [369, 178] width 59 height 16
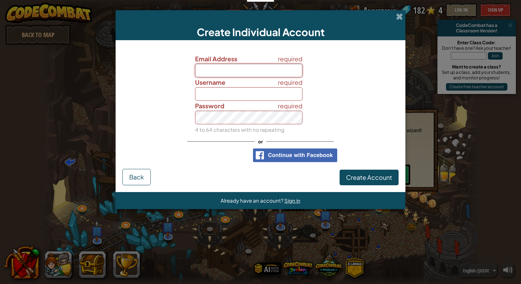
click at [240, 70] on input "Email Address" at bounding box center [249, 71] width 108 height 14
type input "[EMAIL_ADDRESS][DOMAIN_NAME]"
click at [172, 90] on div "required Username" at bounding box center [260, 89] width 283 height 24
click at [217, 97] on input "Username" at bounding box center [249, 94] width 108 height 14
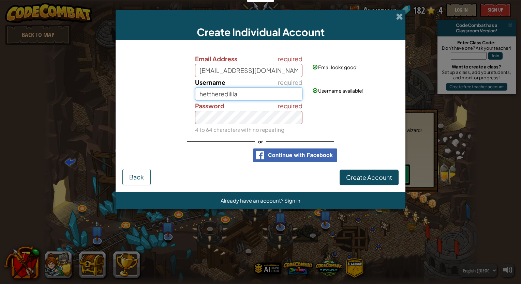
click at [206, 96] on input "hettheredilila" at bounding box center [249, 94] width 108 height 14
type input "heytheredilila"
click at [369, 177] on span "Create Account" at bounding box center [369, 178] width 46 height 8
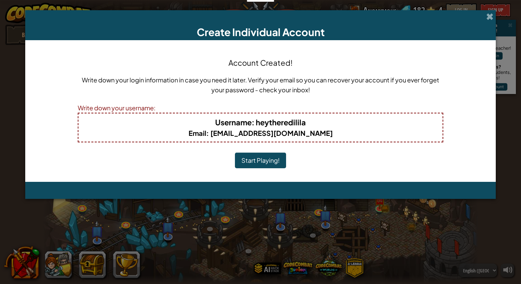
click at [273, 162] on button "Start Playing!" at bounding box center [260, 161] width 51 height 16
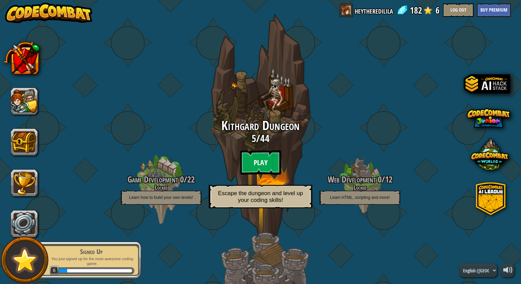
click at [255, 165] on btn "Play" at bounding box center [260, 162] width 41 height 25
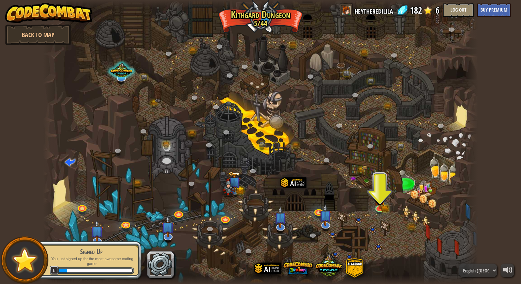
click at [389, 200] on div at bounding box center [260, 142] width 435 height 284
click at [382, 206] on img at bounding box center [379, 195] width 11 height 25
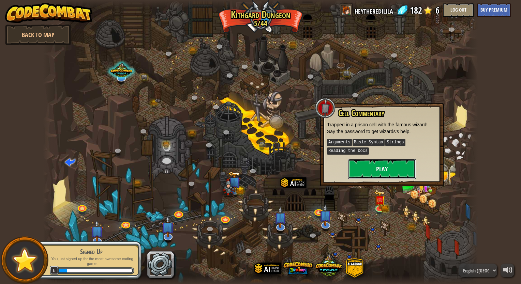
click at [377, 166] on button "Play" at bounding box center [382, 169] width 68 height 20
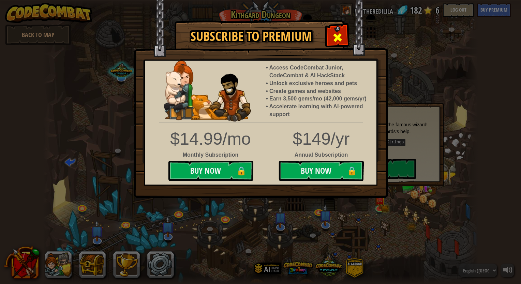
click at [332, 39] on div at bounding box center [337, 36] width 21 height 21
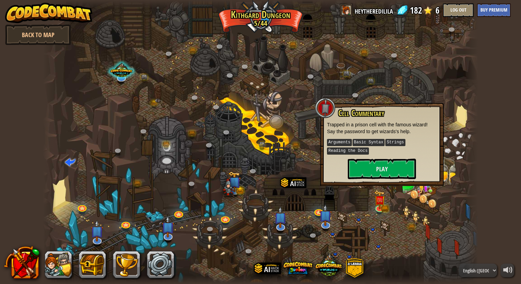
click at [328, 113] on div at bounding box center [325, 108] width 20 height 20
click at [377, 170] on button "Play" at bounding box center [382, 169] width 68 height 20
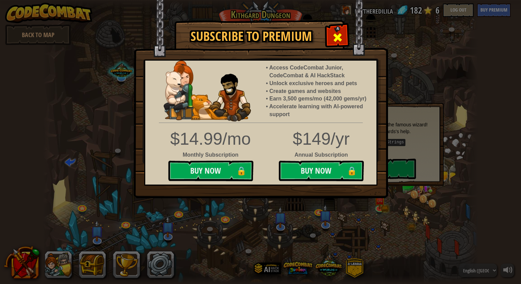
click at [336, 34] on span at bounding box center [337, 37] width 11 height 11
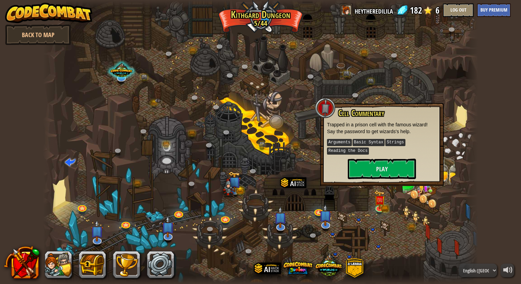
click at [393, 207] on div at bounding box center [260, 142] width 435 height 284
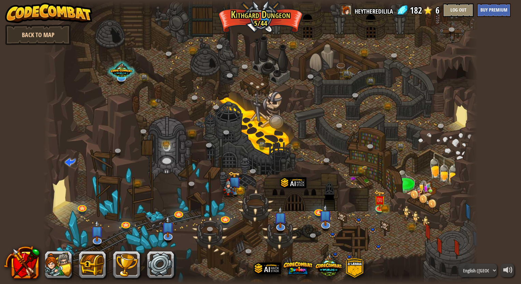
click at [59, 39] on link "Back to Map" at bounding box center [38, 35] width 66 height 20
